Goal: Task Accomplishment & Management: Manage account settings

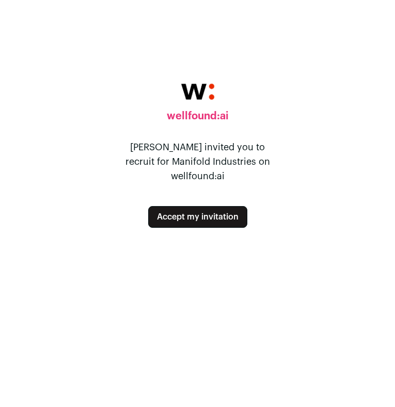
click at [215, 211] on button "Accept my invitation" at bounding box center [197, 217] width 99 height 22
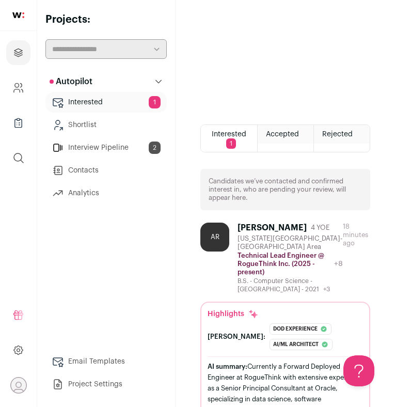
scroll to position [47, 0]
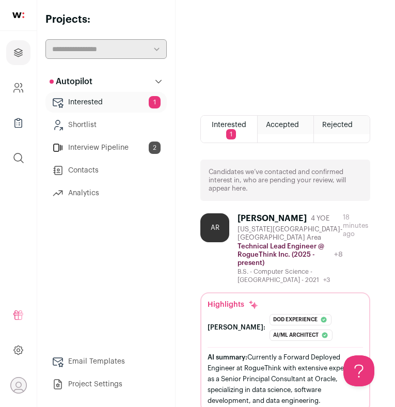
click at [98, 129] on link "Shortlist" at bounding box center [105, 125] width 121 height 21
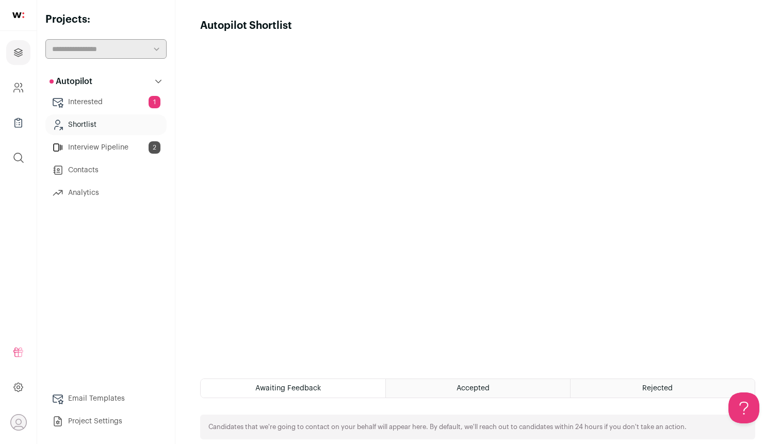
click at [144, 105] on link "Interested 1" at bounding box center [105, 102] width 121 height 21
click at [89, 151] on link "Interview Pipeline 2" at bounding box center [105, 147] width 121 height 21
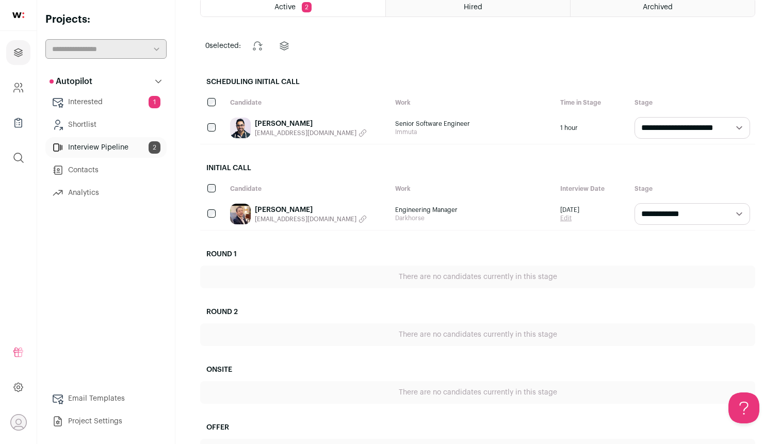
scroll to position [67, 0]
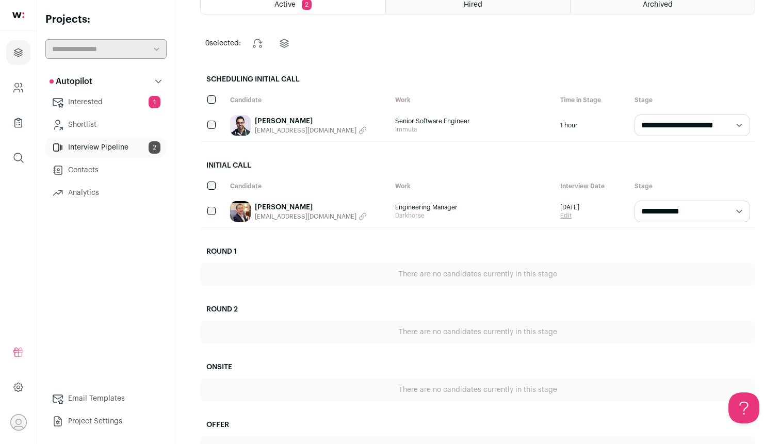
click at [132, 104] on link "Interested 1" at bounding box center [105, 102] width 121 height 21
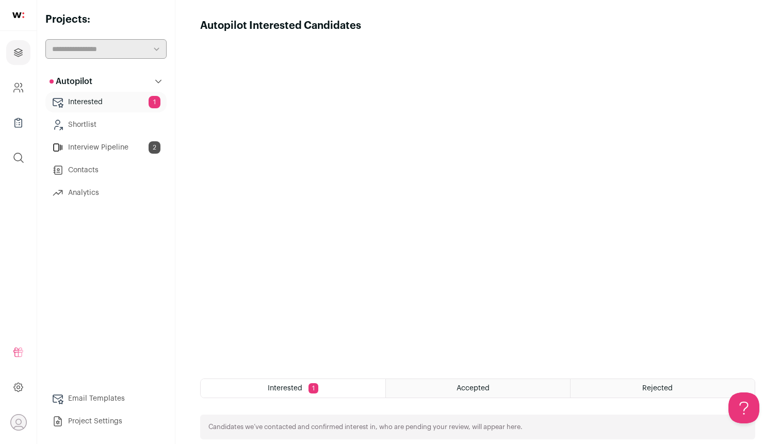
click at [323, 390] on div "Interested 1" at bounding box center [293, 388] width 185 height 19
click at [303, 389] on div "Interested 1" at bounding box center [293, 388] width 185 height 19
click at [464, 385] on span "Accepted" at bounding box center [473, 388] width 33 height 7
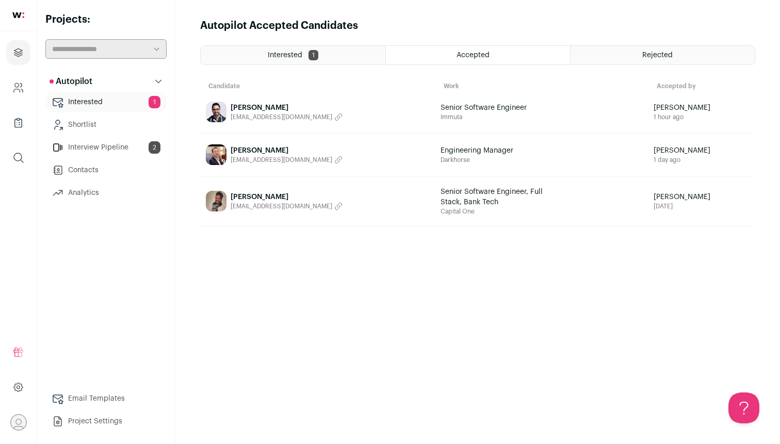
click at [617, 54] on div "Rejected" at bounding box center [663, 55] width 184 height 19
click at [261, 106] on span "[PERSON_NAME]" at bounding box center [287, 108] width 112 height 10
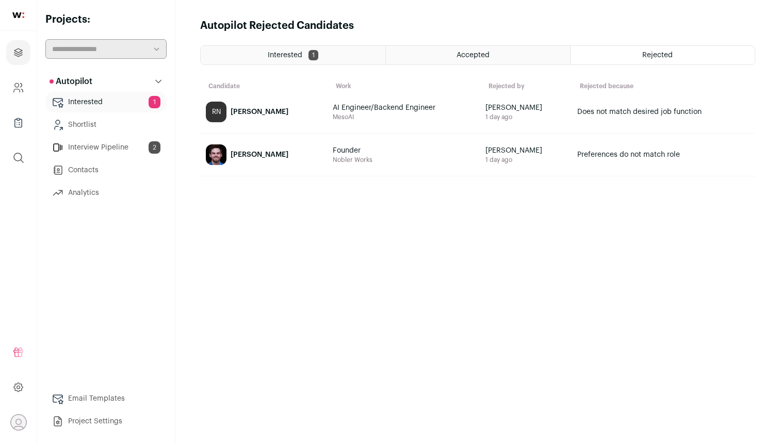
drag, startPoint x: 316, startPoint y: 187, endPoint x: 310, endPoint y: 184, distance: 7.6
click at [310, 184] on div "Interested 1 Accepted Rejected Candidate Work Rejected by Rejected because RN […" at bounding box center [477, 235] width 555 height 380
click at [478, 60] on div "Accepted" at bounding box center [478, 55] width 184 height 19
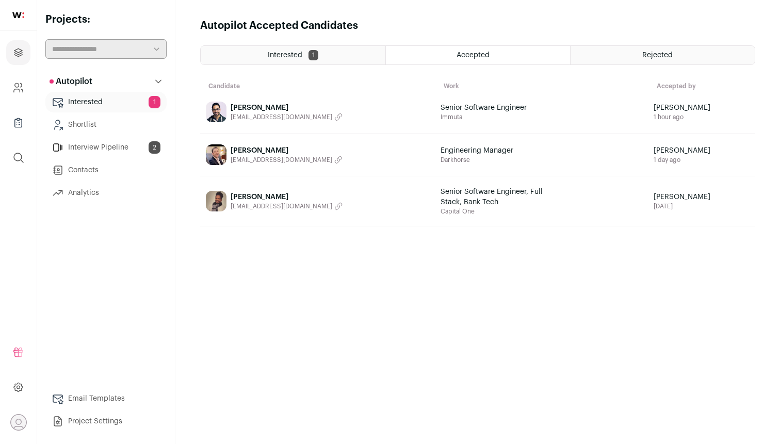
click at [251, 110] on span "[PERSON_NAME]" at bounding box center [287, 108] width 112 height 10
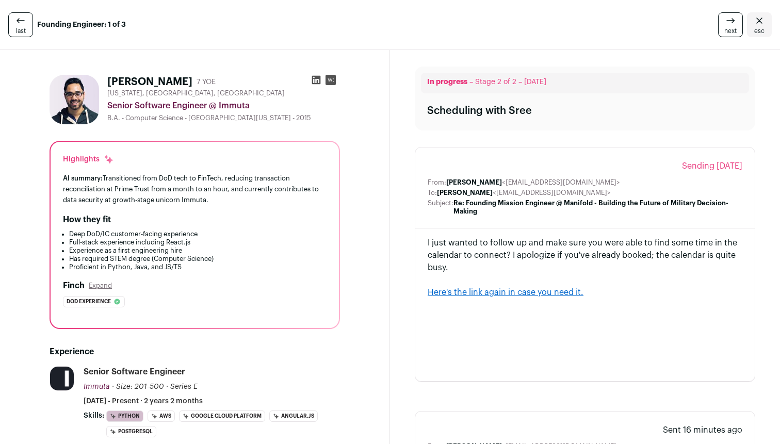
click at [168, 192] on div "AI summary: Transitioned from DoD tech to FinTech, reducing transaction reconci…" at bounding box center [195, 189] width 264 height 33
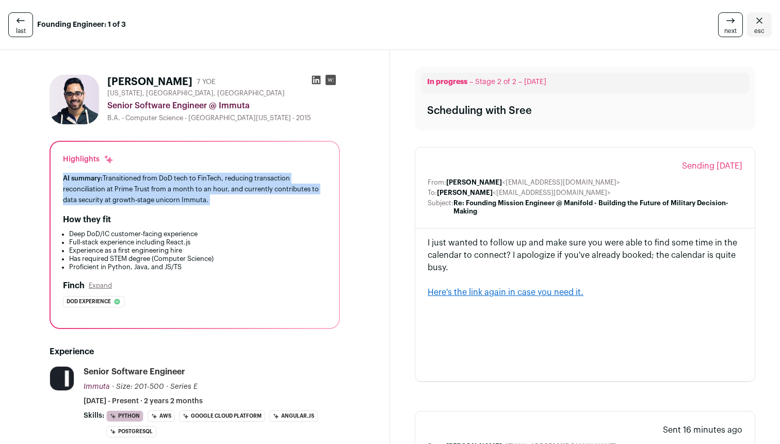
click at [168, 192] on div "AI summary: Transitioned from DoD tech to FinTech, reducing transaction reconci…" at bounding box center [195, 189] width 264 height 33
click at [161, 192] on div "AI summary: Transitioned from DoD tech to FinTech, reducing transaction reconci…" at bounding box center [195, 189] width 264 height 33
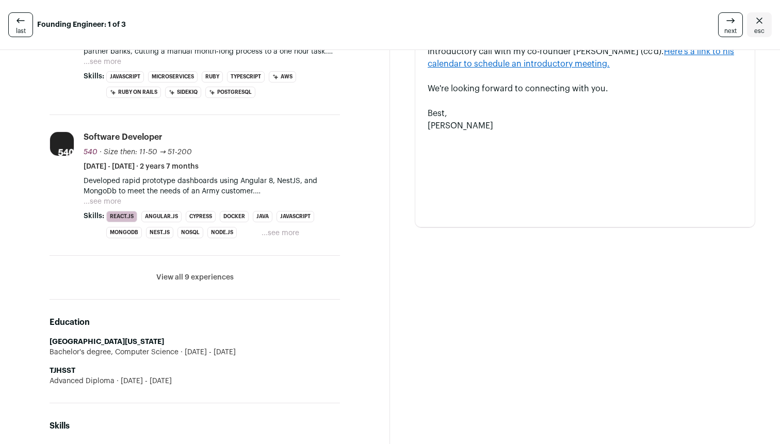
scroll to position [493, 0]
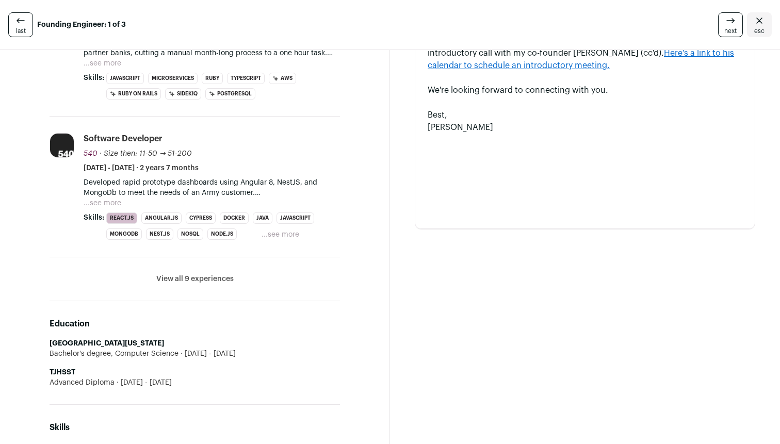
click at [185, 280] on button "View all 9 experiences" at bounding box center [194, 279] width 77 height 10
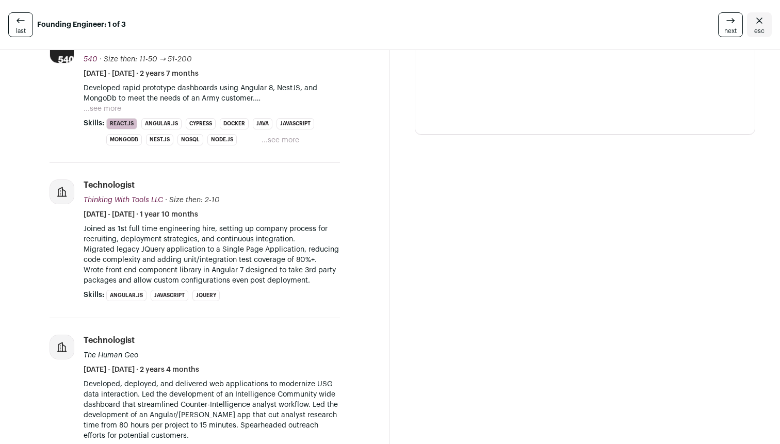
scroll to position [614, 0]
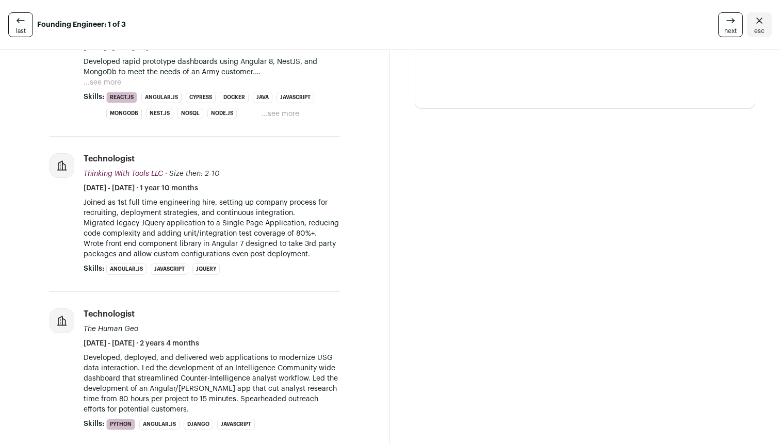
click at [93, 82] on button "...see more" at bounding box center [103, 82] width 38 height 10
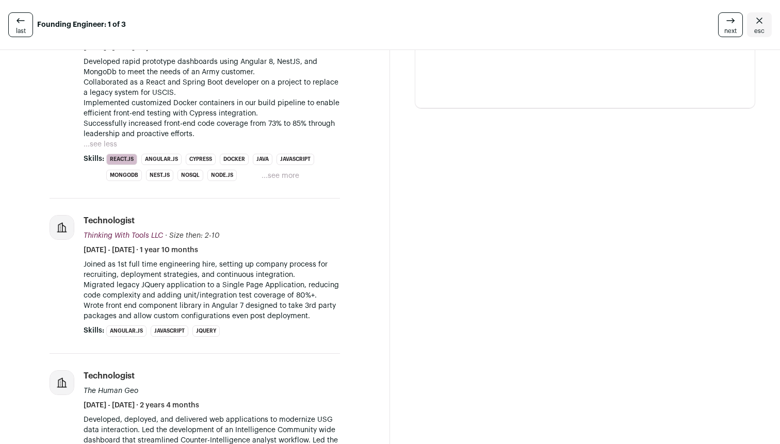
click at [111, 87] on p "Developed rapid prototype dashboards using Angular 8, NestJS, and MongoDb to me…" at bounding box center [212, 98] width 256 height 83
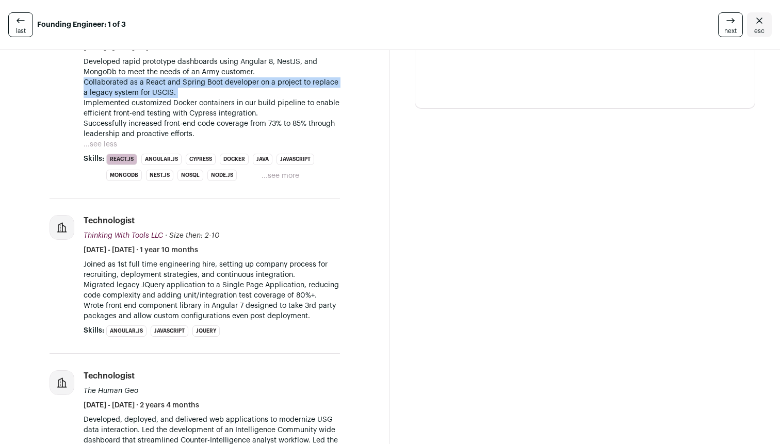
click at [111, 87] on p "Developed rapid prototype dashboards using Angular 8, NestJS, and MongoDb to me…" at bounding box center [212, 98] width 256 height 83
click at [106, 90] on p "Developed rapid prototype dashboards using Angular 8, NestJS, and MongoDb to me…" at bounding box center [212, 98] width 256 height 83
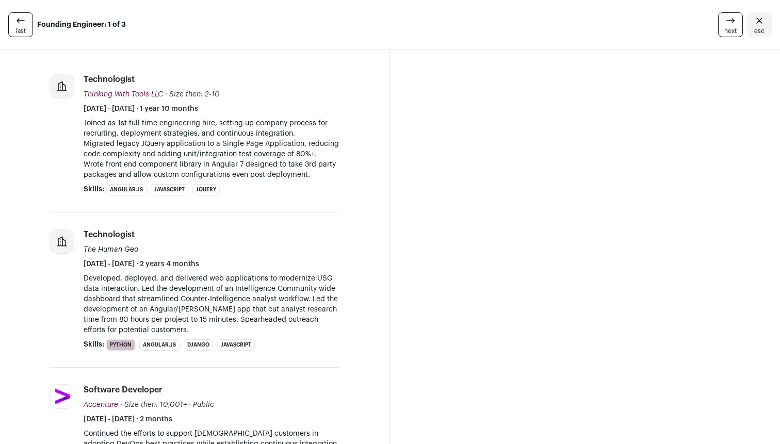
scroll to position [759, 0]
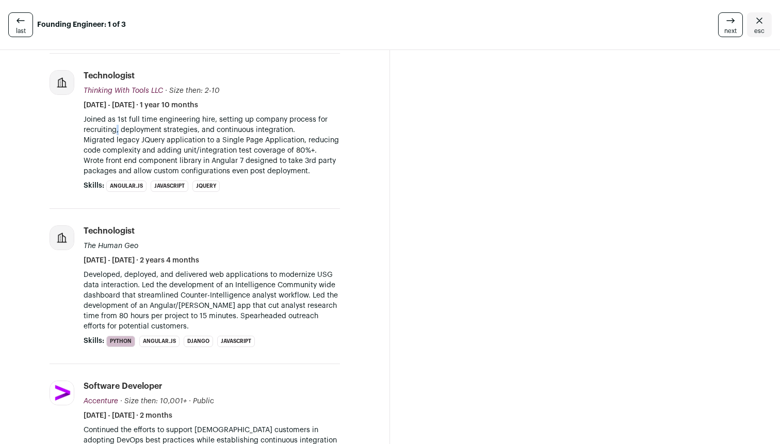
click at [111, 134] on p "Joined as 1st full time engineering hire, setting up company process for recrui…" at bounding box center [212, 146] width 256 height 62
click at [110, 134] on p "Joined as 1st full time engineering hire, setting up company process for recrui…" at bounding box center [212, 146] width 256 height 62
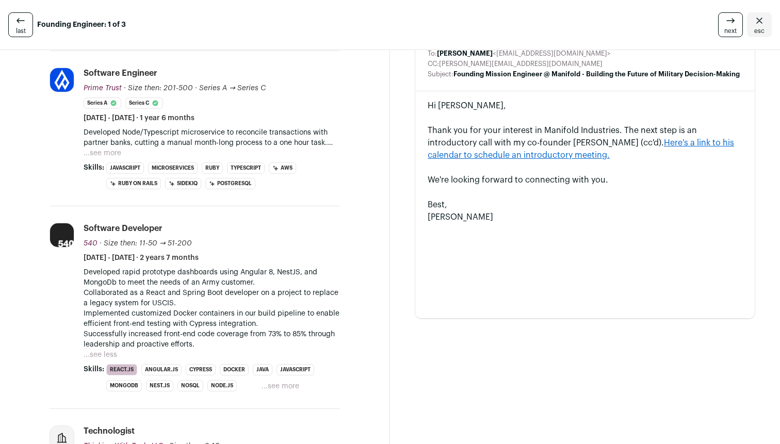
scroll to position [402, 0]
